Goal: Information Seeking & Learning: Learn about a topic

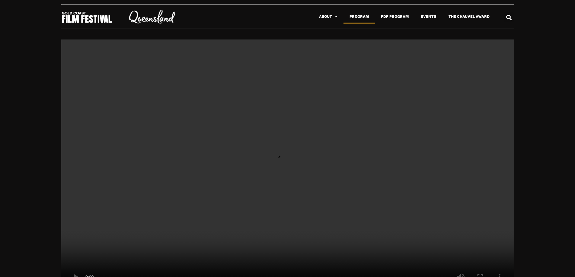
click at [358, 16] on link "Program" at bounding box center [358, 17] width 31 height 14
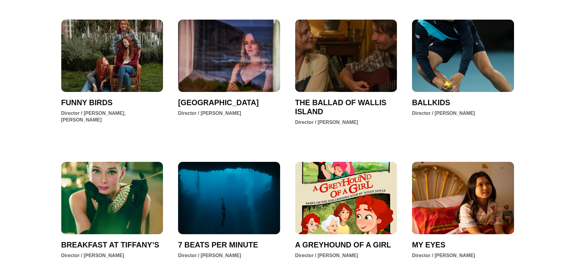
scroll to position [181, 0]
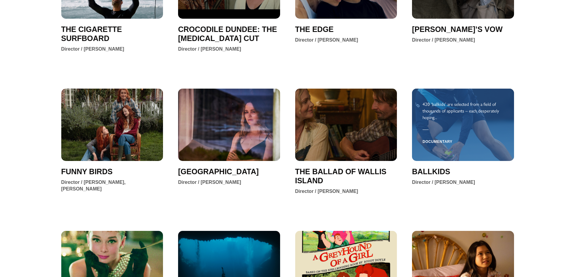
click at [432, 126] on div at bounding box center [462, 127] width 81 height 12
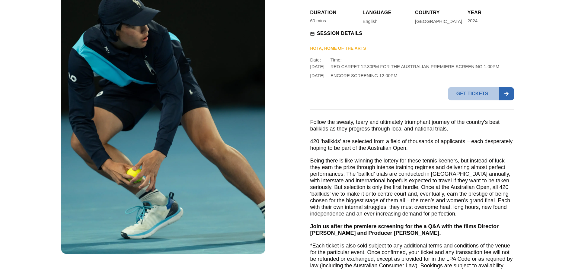
scroll to position [211, 0]
